Goal: Transaction & Acquisition: Purchase product/service

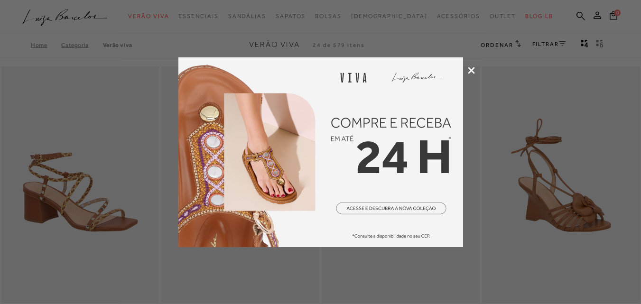
click at [469, 73] on icon at bounding box center [471, 70] width 7 height 7
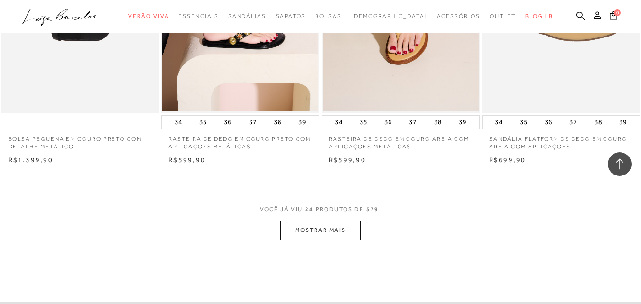
scroll to position [1708, 0]
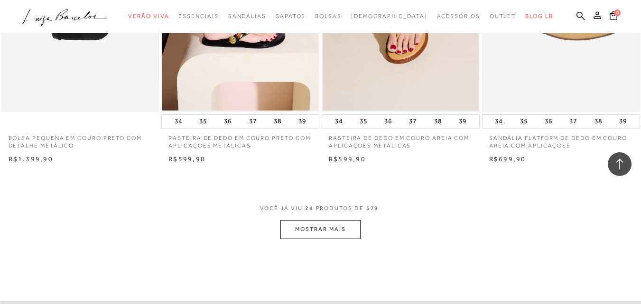
click at [326, 226] on button "MOSTRAR MAIS" at bounding box center [320, 229] width 80 height 19
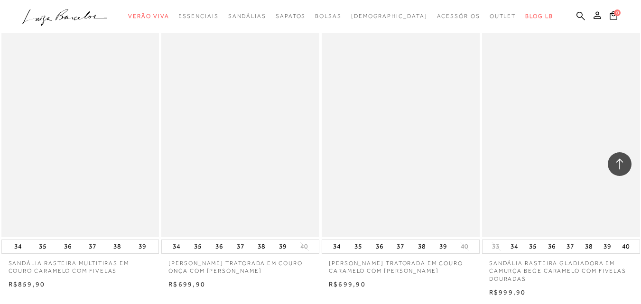
scroll to position [2799, 0]
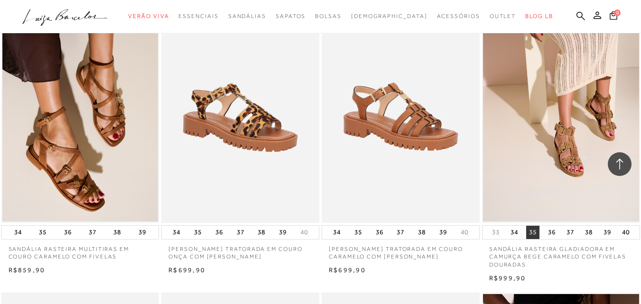
click at [530, 233] on button "35" at bounding box center [532, 232] width 13 height 13
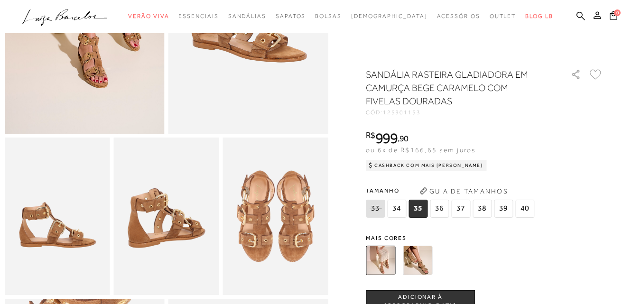
scroll to position [190, 0]
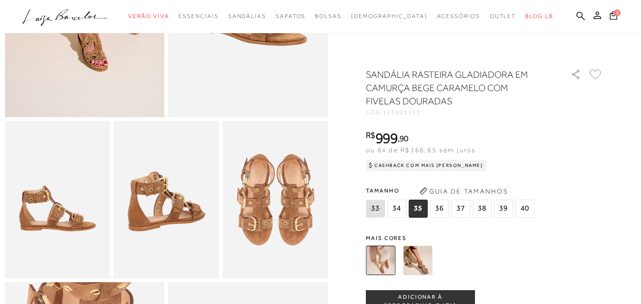
click at [413, 296] on button "ADICIONAR À [GEOGRAPHIC_DATA]" at bounding box center [420, 301] width 109 height 23
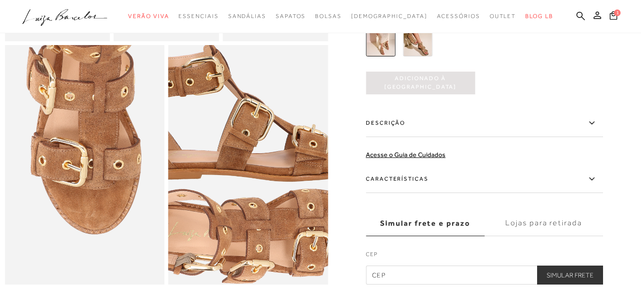
scroll to position [237, 0]
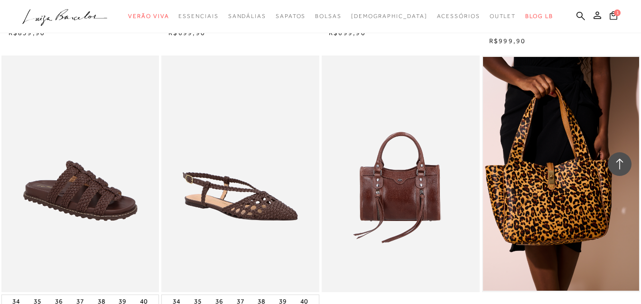
scroll to position [3131, 0]
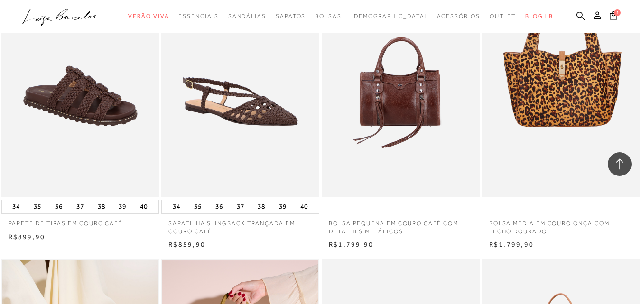
click at [557, 101] on img at bounding box center [561, 79] width 157 height 237
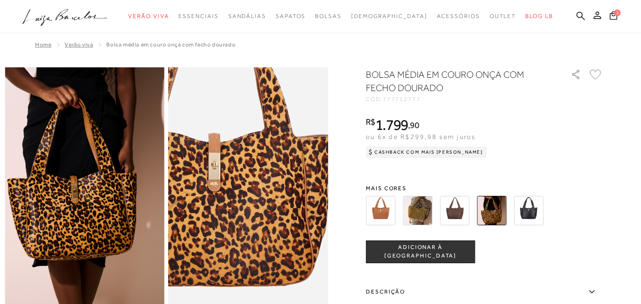
click at [286, 187] on img at bounding box center [212, 189] width 319 height 479
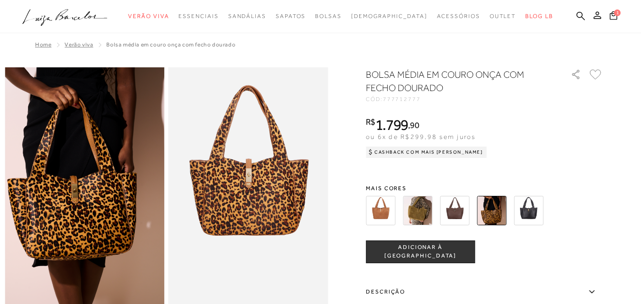
click at [497, 212] on img at bounding box center [491, 210] width 29 height 29
click at [423, 204] on img at bounding box center [417, 210] width 29 height 29
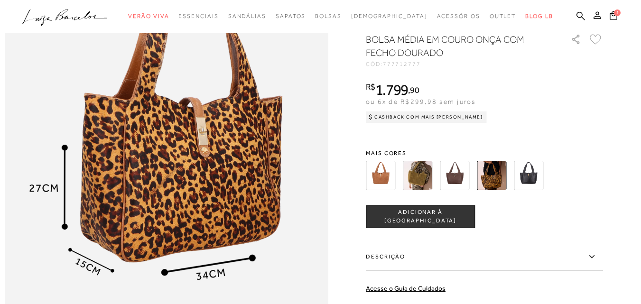
scroll to position [617, 0]
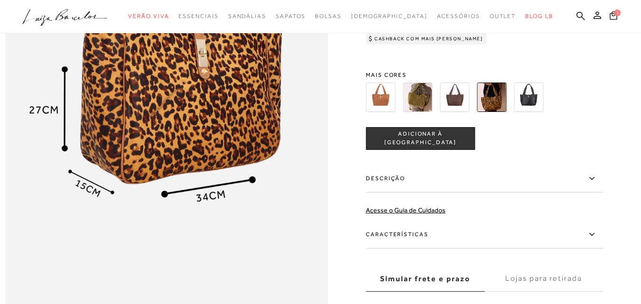
click at [440, 147] on span "ADICIONAR À [GEOGRAPHIC_DATA]" at bounding box center [420, 138] width 108 height 17
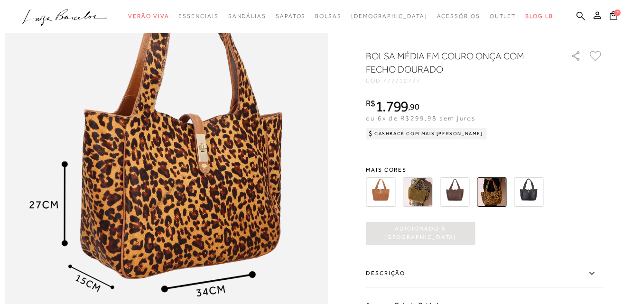
scroll to position [285, 0]
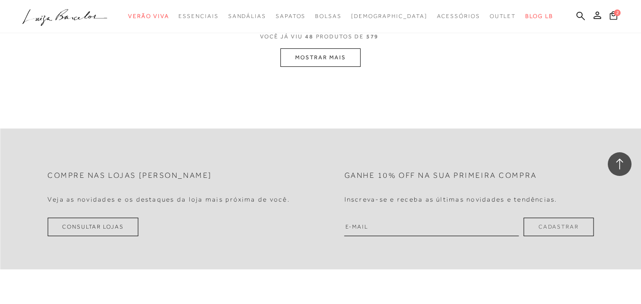
scroll to position [3700, 0]
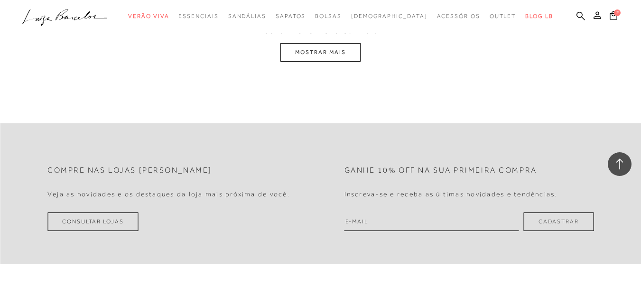
click at [319, 50] on button "MOSTRAR MAIS" at bounding box center [320, 52] width 80 height 19
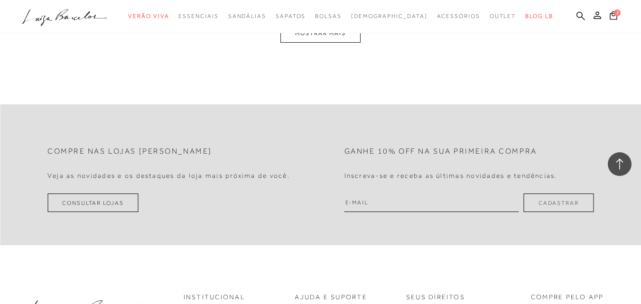
scroll to position [5309, 0]
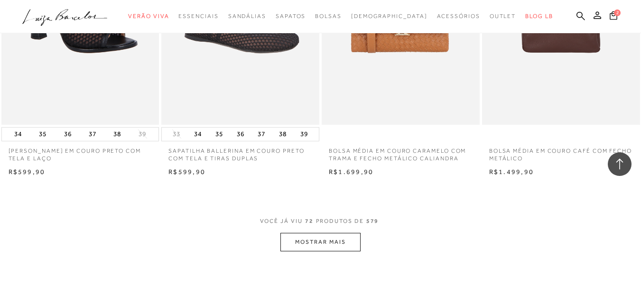
click at [330, 238] on button "MOSTRAR MAIS" at bounding box center [320, 242] width 80 height 19
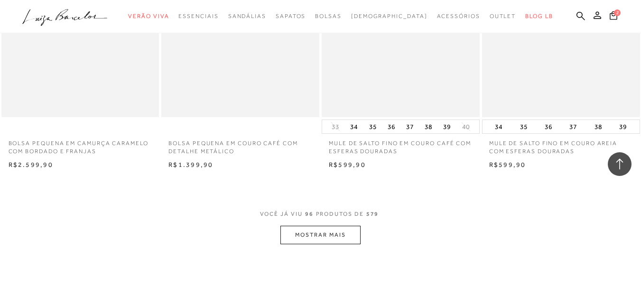
scroll to position [7159, 0]
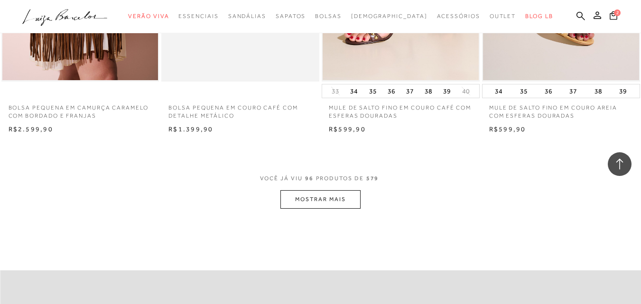
click at [325, 198] on button "MOSTRAR MAIS" at bounding box center [320, 199] width 80 height 19
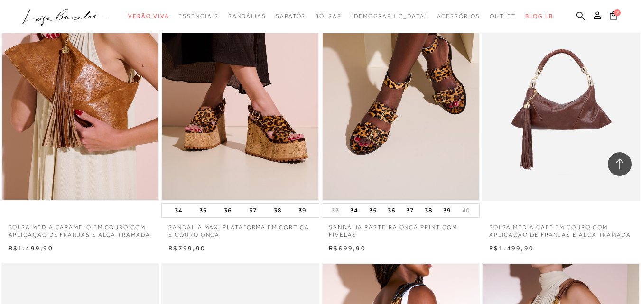
scroll to position [8535, 0]
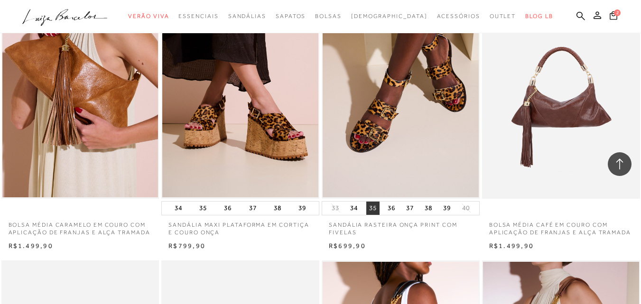
click at [376, 210] on button "35" at bounding box center [372, 208] width 13 height 13
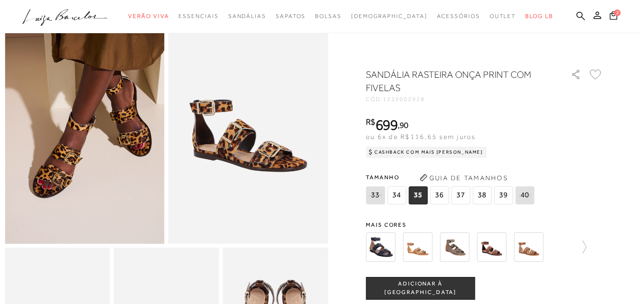
scroll to position [95, 0]
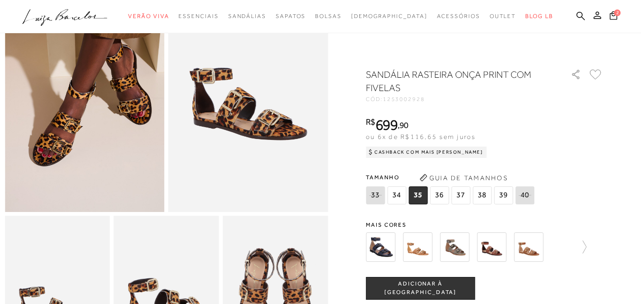
click at [426, 288] on span "ADICIONAR À [GEOGRAPHIC_DATA]" at bounding box center [420, 288] width 108 height 17
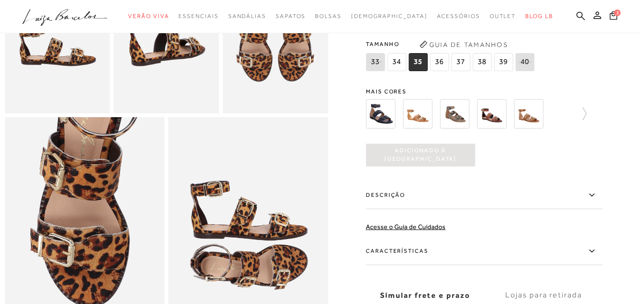
scroll to position [427, 0]
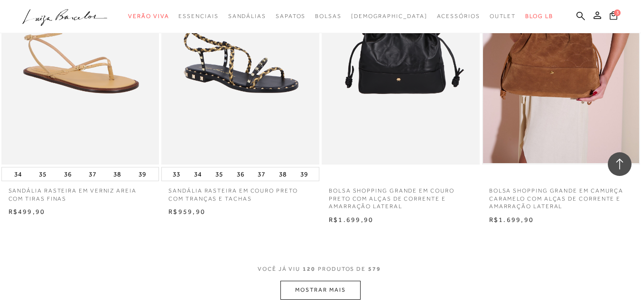
scroll to position [8867, 0]
click at [389, 112] on img at bounding box center [401, 46] width 157 height 237
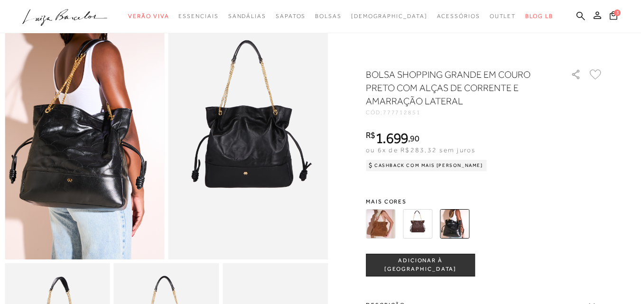
click at [419, 266] on span "ADICIONAR À [GEOGRAPHIC_DATA]" at bounding box center [420, 265] width 108 height 17
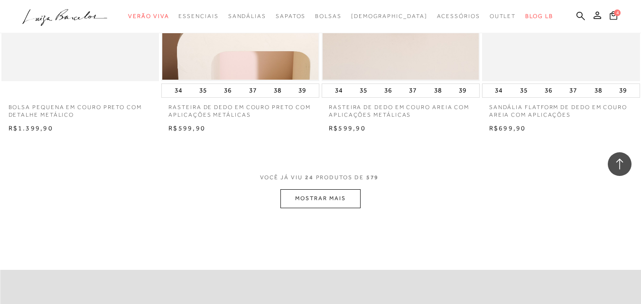
scroll to position [1725, 0]
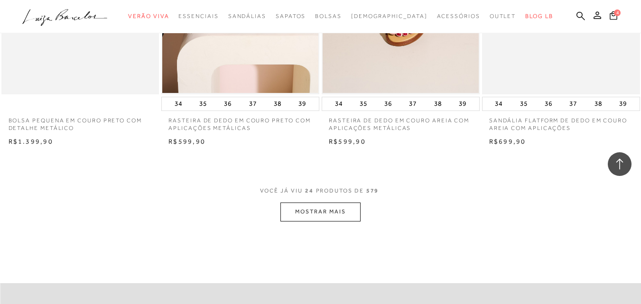
click at [327, 216] on button "MOSTRAR MAIS" at bounding box center [320, 212] width 80 height 19
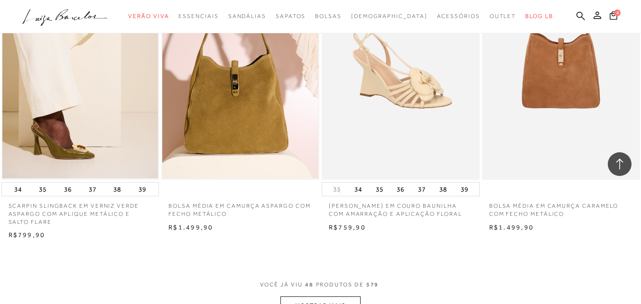
scroll to position [3623, 0]
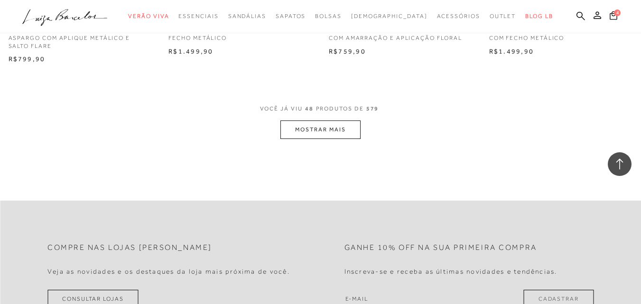
click at [313, 129] on button "MOSTRAR MAIS" at bounding box center [320, 129] width 80 height 19
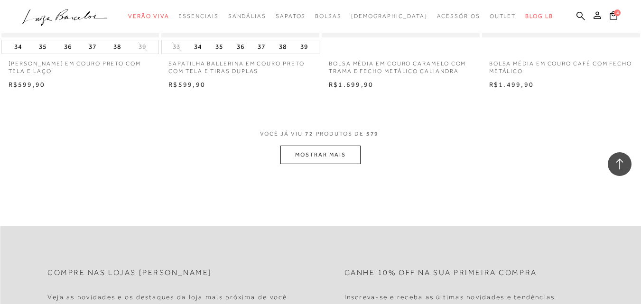
scroll to position [5425, 0]
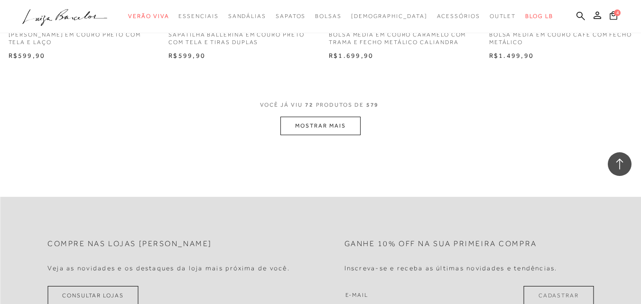
click at [342, 126] on button "MOSTRAR MAIS" at bounding box center [320, 126] width 80 height 19
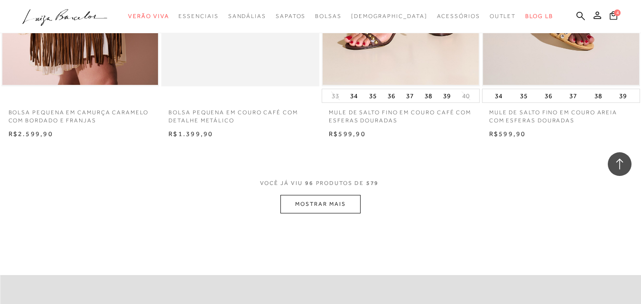
scroll to position [7228, 0]
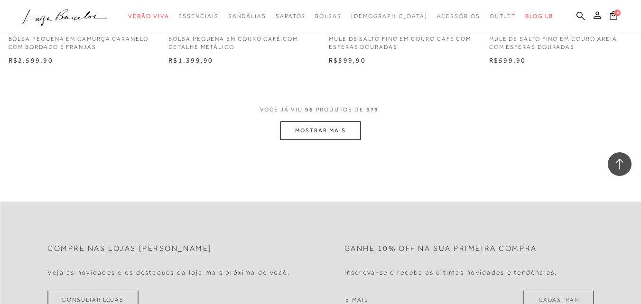
click at [303, 129] on button "MOSTRAR MAIS" at bounding box center [320, 130] width 80 height 19
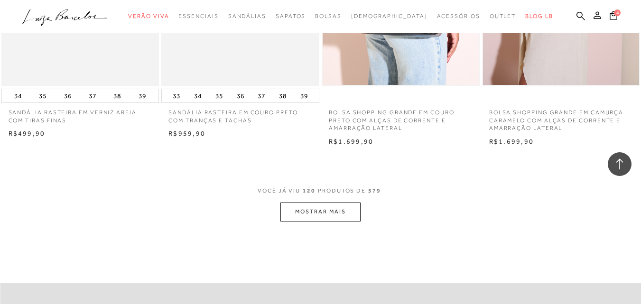
scroll to position [8983, 0]
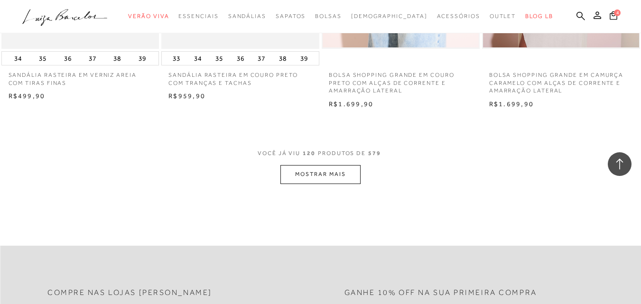
click at [344, 170] on button "MOSTRAR MAIS" at bounding box center [320, 174] width 80 height 19
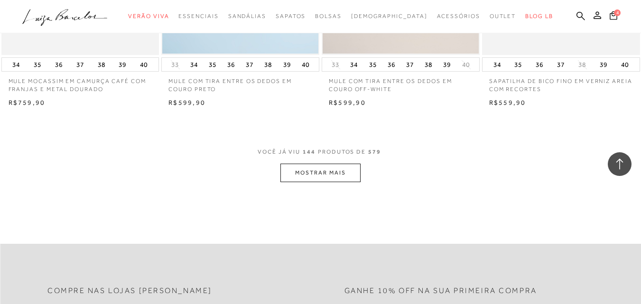
scroll to position [10786, 0]
click at [320, 176] on button "MOSTRAR MAIS" at bounding box center [320, 171] width 80 height 19
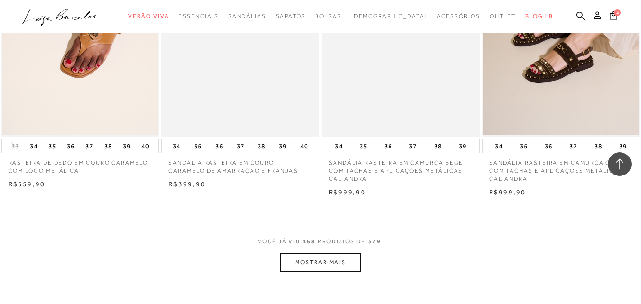
scroll to position [12588, 0]
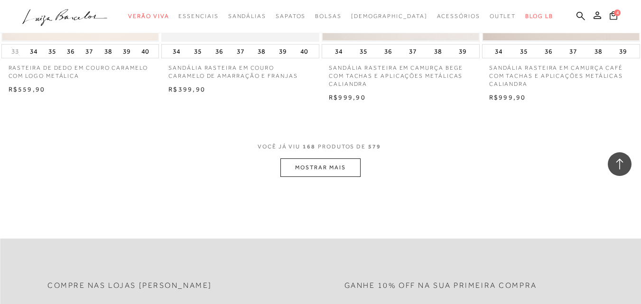
click at [342, 169] on button "MOSTRAR MAIS" at bounding box center [320, 167] width 80 height 19
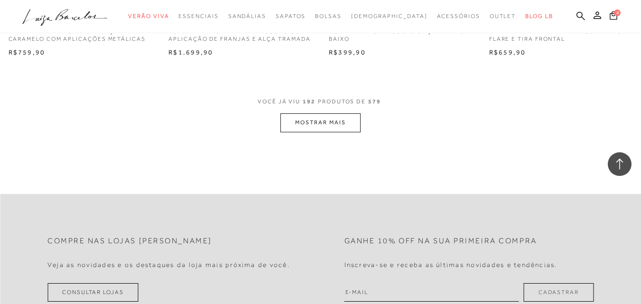
scroll to position [14438, 0]
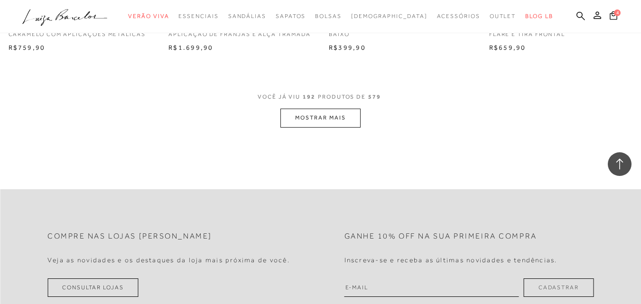
click at [315, 117] on button "MOSTRAR MAIS" at bounding box center [320, 118] width 80 height 19
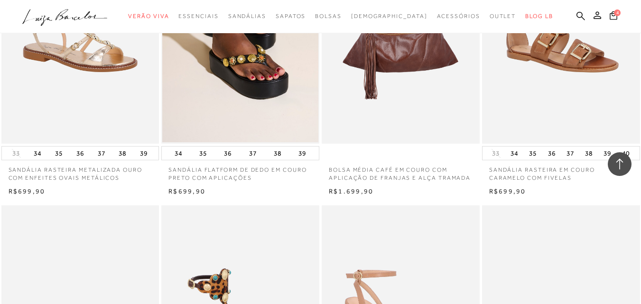
scroll to position [15245, 0]
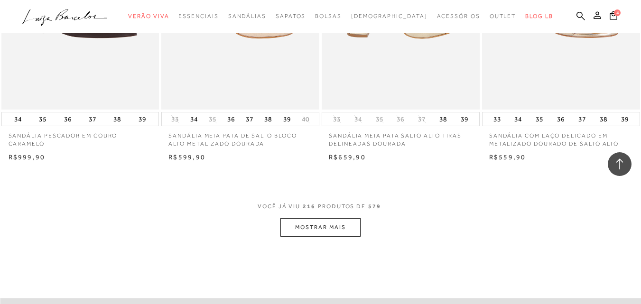
scroll to position [16193, 0]
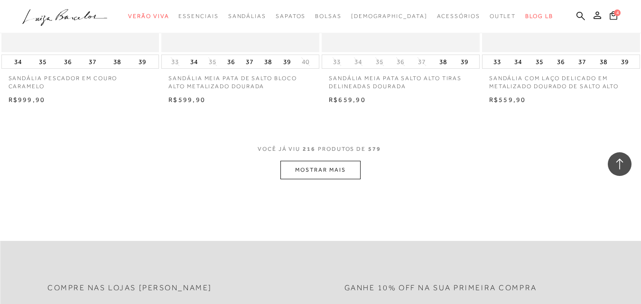
click at [333, 172] on button "MOSTRAR MAIS" at bounding box center [320, 170] width 80 height 19
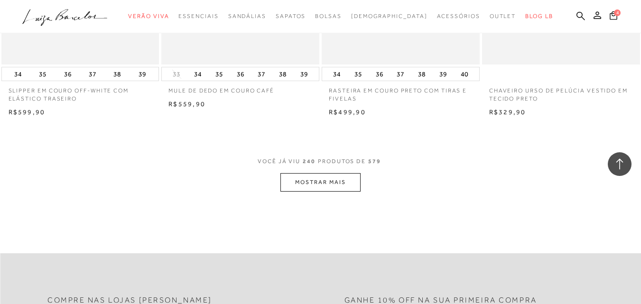
scroll to position [18043, 0]
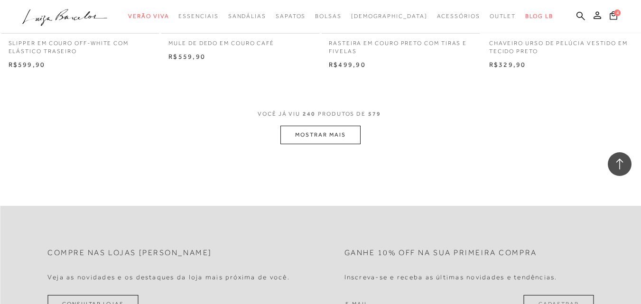
click at [344, 134] on button "MOSTRAR MAIS" at bounding box center [320, 135] width 80 height 19
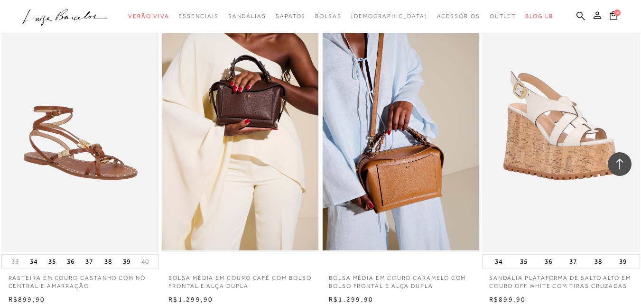
scroll to position [9078, 0]
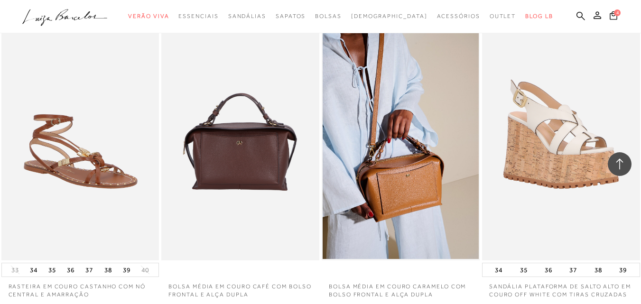
click at [247, 148] on img at bounding box center [240, 142] width 157 height 237
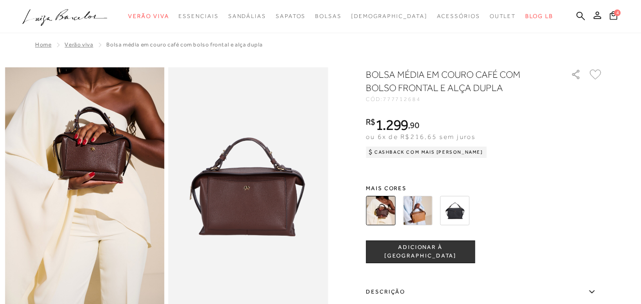
click at [385, 249] on button "ADICIONAR À [GEOGRAPHIC_DATA]" at bounding box center [420, 252] width 109 height 23
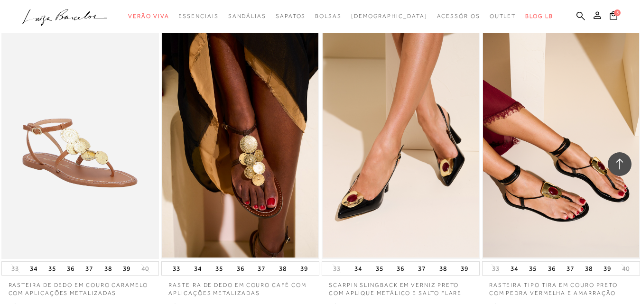
scroll to position [7892, 0]
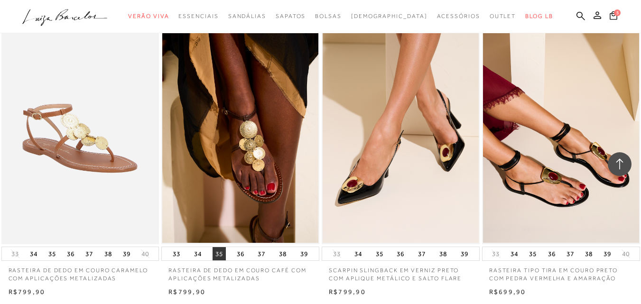
click at [217, 253] on button "35" at bounding box center [219, 253] width 13 height 13
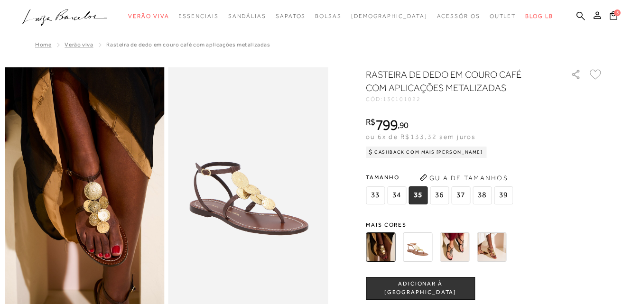
click at [419, 287] on span "ADICIONAR À [GEOGRAPHIC_DATA]" at bounding box center [420, 288] width 108 height 17
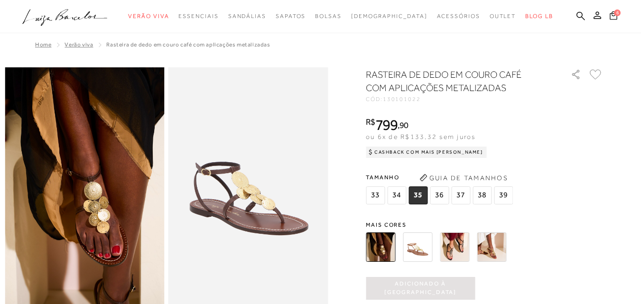
click at [609, 17] on icon at bounding box center [613, 15] width 9 height 10
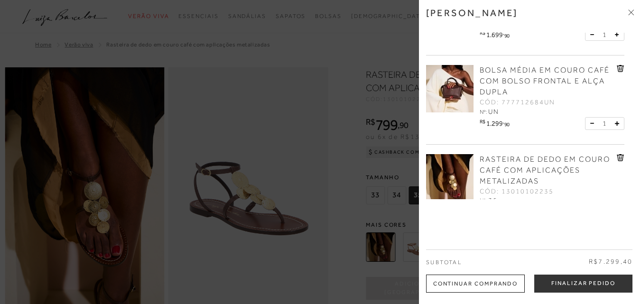
scroll to position [366, 0]
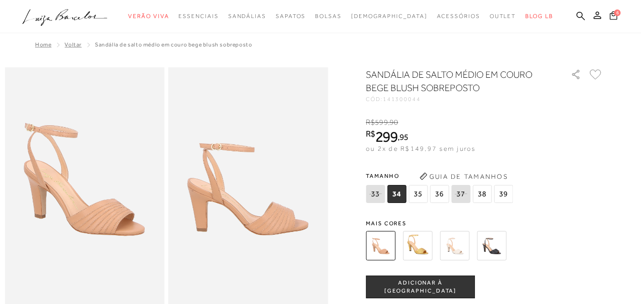
click at [614, 16] on span "6" at bounding box center [617, 12] width 7 height 7
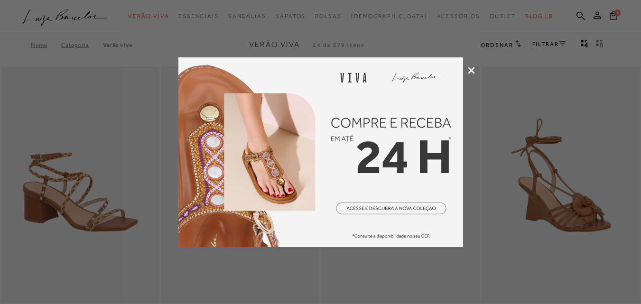
click at [472, 74] on div at bounding box center [320, 152] width 641 height 304
click at [470, 71] on icon at bounding box center [471, 70] width 7 height 7
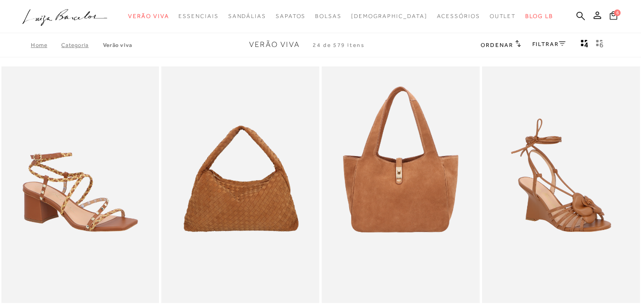
click at [610, 12] on icon at bounding box center [614, 15] width 8 height 9
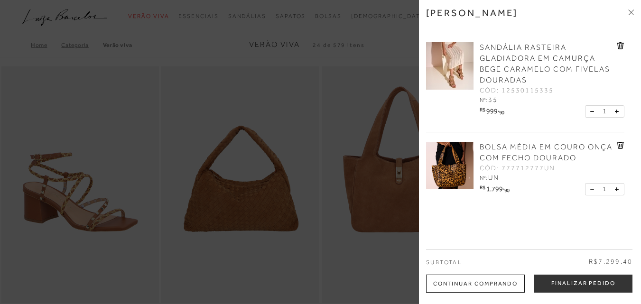
click at [618, 42] on icon at bounding box center [620, 45] width 7 height 7
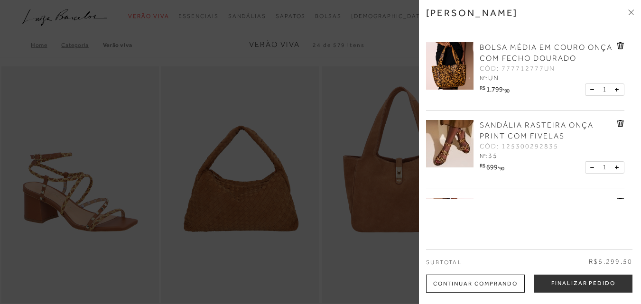
scroll to position [95, 0]
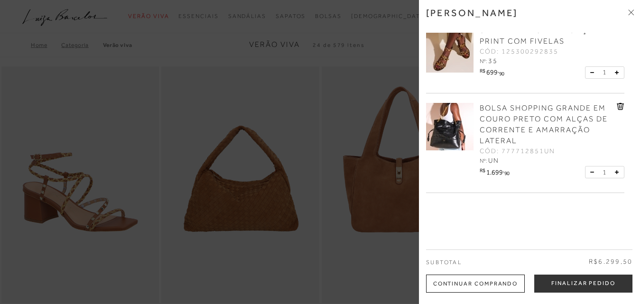
click at [618, 106] on icon at bounding box center [621, 106] width 8 height 7
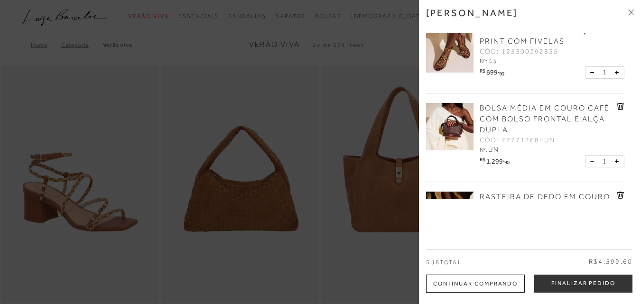
click at [620, 105] on icon at bounding box center [621, 106] width 8 height 7
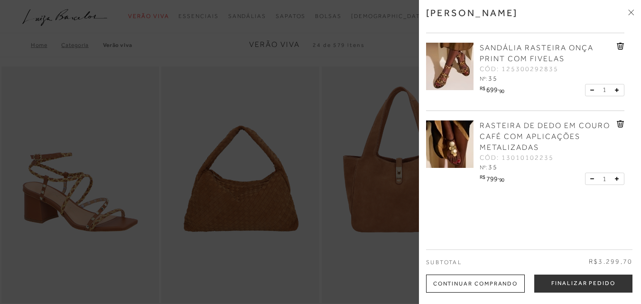
click at [617, 121] on icon at bounding box center [620, 123] width 7 height 7
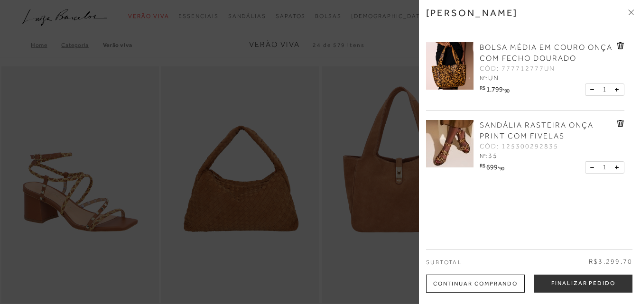
scroll to position [0, 0]
click at [555, 280] on button "Finalizar Pedido" at bounding box center [583, 284] width 98 height 18
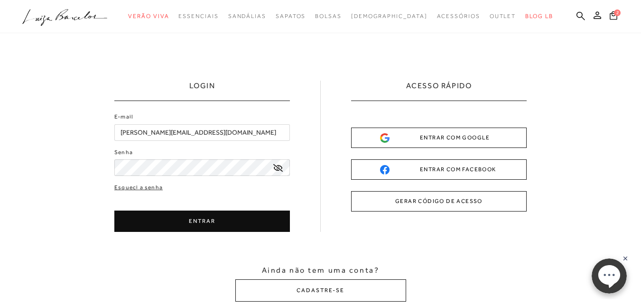
click at [187, 225] on button "ENTRAR" at bounding box center [202, 221] width 176 height 21
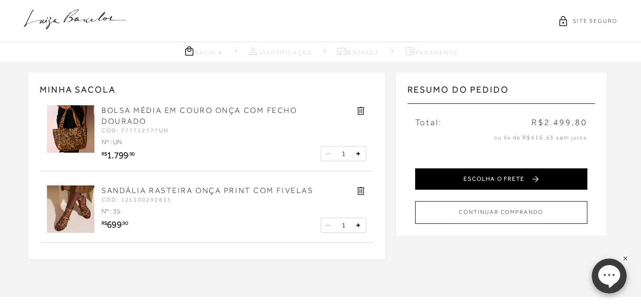
click at [493, 181] on button "ESCOLHA O FRETE" at bounding box center [501, 178] width 172 height 21
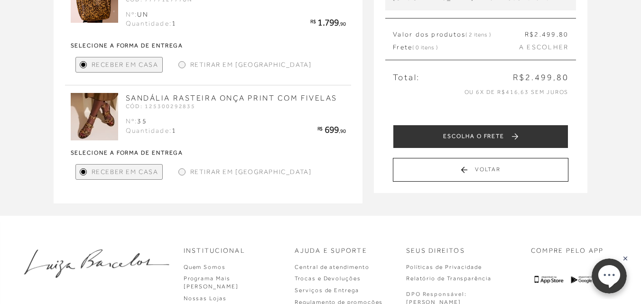
scroll to position [142, 0]
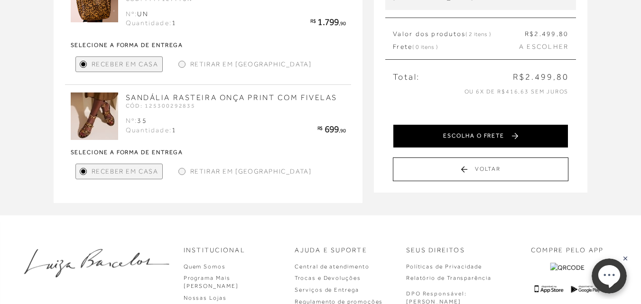
click at [472, 137] on button "ESCOLHA O FRETE" at bounding box center [481, 136] width 176 height 24
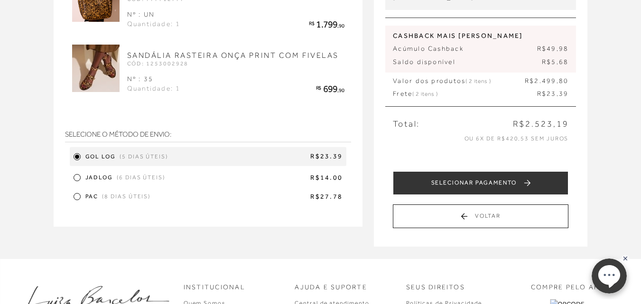
click at [75, 177] on div at bounding box center [77, 178] width 4 height 4
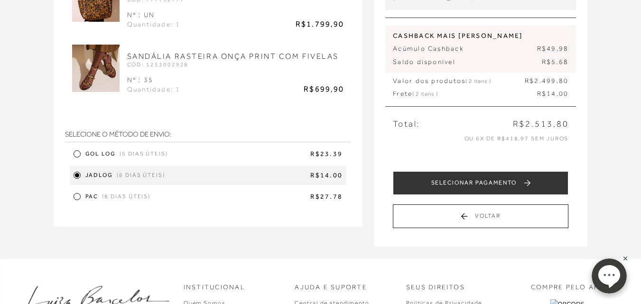
click at [463, 186] on button "SELECIONAR PAGAMENTO" at bounding box center [481, 183] width 176 height 24
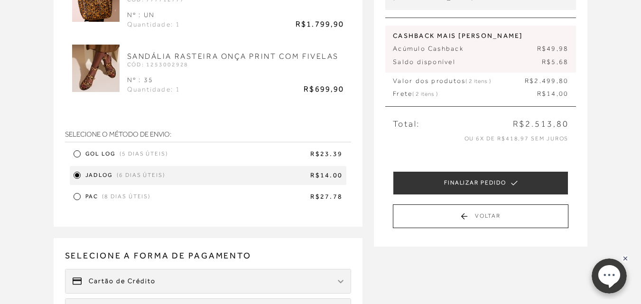
scroll to position [0, 0]
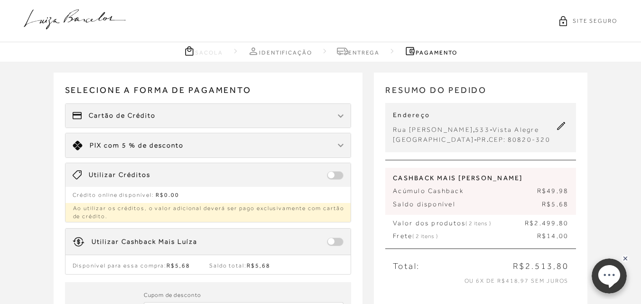
click at [331, 243] on span at bounding box center [335, 242] width 17 height 9
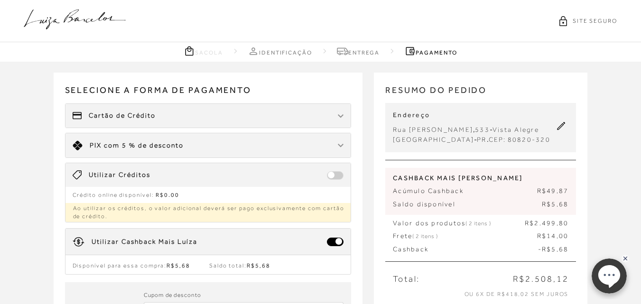
click at [328, 241] on span at bounding box center [335, 242] width 17 height 9
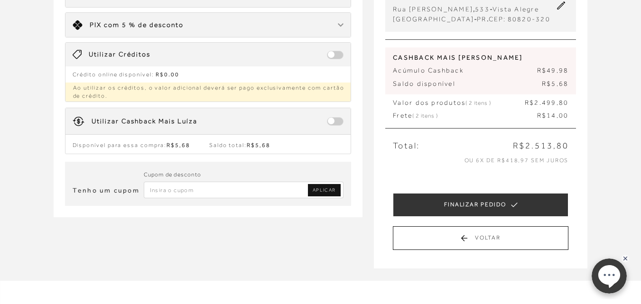
scroll to position [142, 0]
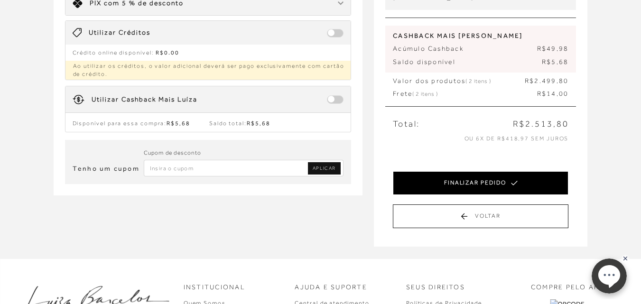
click at [477, 187] on button "FINALIZAR PEDIDO" at bounding box center [481, 183] width 176 height 24
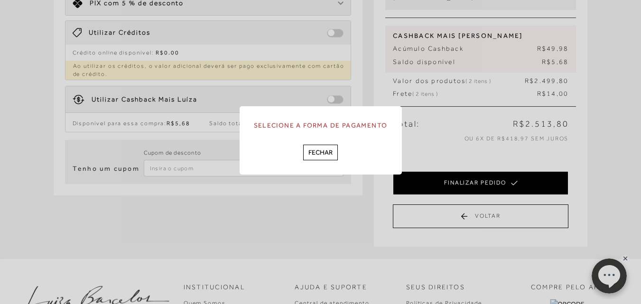
scroll to position [0, 0]
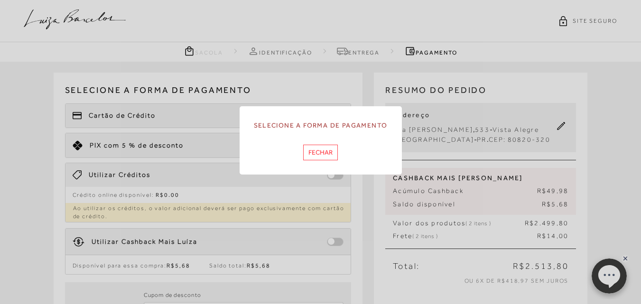
click at [319, 150] on button "Fechar" at bounding box center [320, 153] width 35 height 16
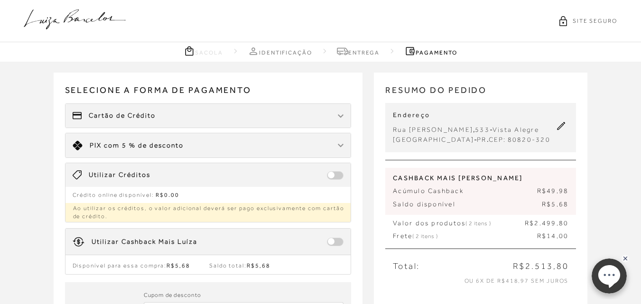
click at [191, 123] on div "Cartão de Crédito" at bounding box center [208, 116] width 286 height 24
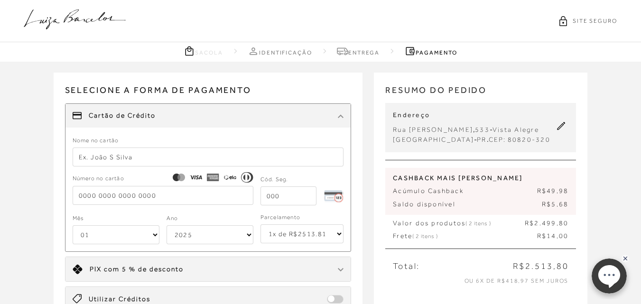
click at [158, 159] on input "text" at bounding box center [208, 157] width 271 height 19
type input "valeria woitowicz"
click at [95, 200] on input "tel" at bounding box center [163, 195] width 181 height 19
type input "5234 3113 5471 5532"
click at [95, 241] on select "01 02 03 04 05 06 07 08 09 10 11 12" at bounding box center [116, 234] width 87 height 19
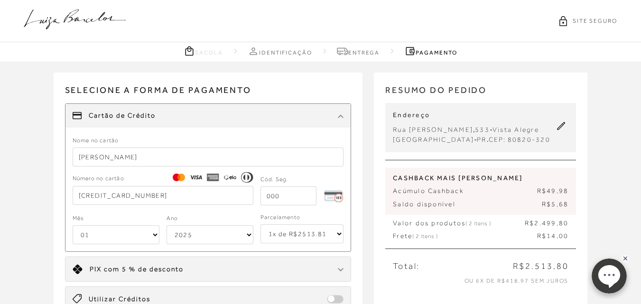
select select "11"
click at [73, 225] on select "01 02 03 04 05 06 07 08 09 10 11 12" at bounding box center [116, 234] width 87 height 19
click at [204, 239] on select "2025 2026 2027 2028 2029 2030 2031 2032 2033 2034 2035 2036 2037 2038 2039 2040…" at bounding box center [210, 234] width 87 height 19
select select "2031"
click at [167, 225] on select "2025 2026 2027 2028 2029 2030 2031 2032 2033 2034 2035 2036 2037 2038 2039 2040…" at bounding box center [210, 234] width 87 height 19
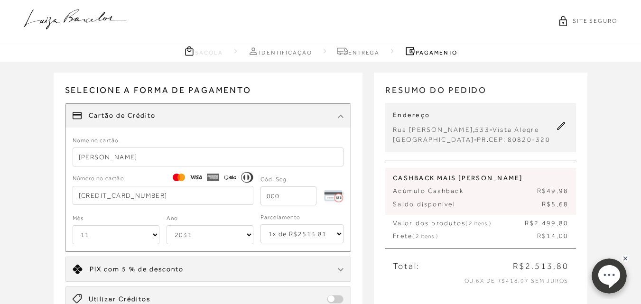
click at [287, 196] on input "tel" at bounding box center [288, 195] width 56 height 19
type input "346"
click at [336, 231] on select "1x de R$2513.81 2x de R$1256.91 sem juros 3x de R$837.94 sem juros 4x de R$628.…" at bounding box center [301, 233] width 83 height 19
select select "6"
click at [260, 224] on select "1x de R$2513.81 2x de R$1256.91 sem juros 3x de R$837.94 sem juros 4x de R$628.…" at bounding box center [301, 233] width 83 height 19
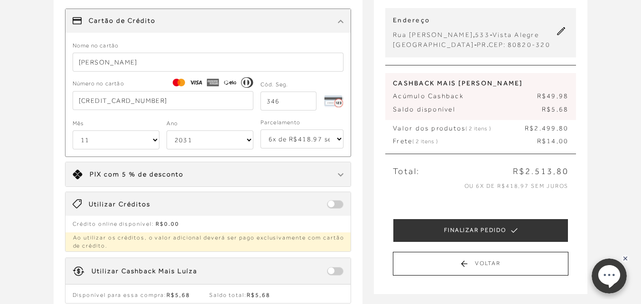
scroll to position [142, 0]
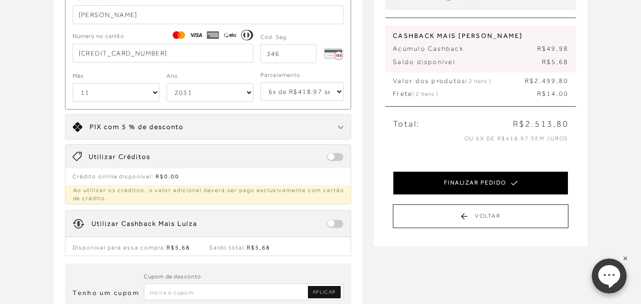
click at [429, 183] on button "FINALIZAR PEDIDO" at bounding box center [481, 183] width 176 height 24
select select "11"
select select "2031"
select select "6"
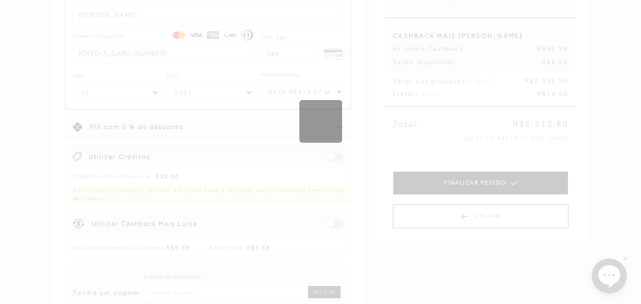
scroll to position [0, 0]
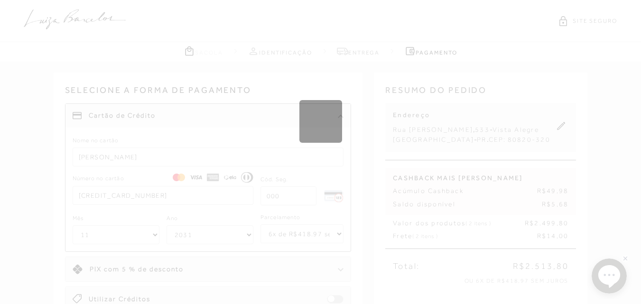
select select "1"
